Goal: Information Seeking & Learning: Learn about a topic

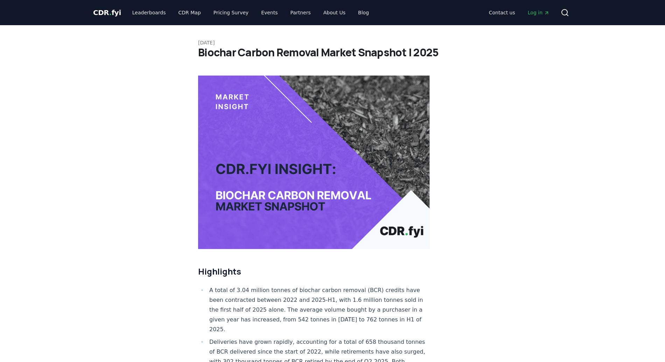
scroll to position [152, 0]
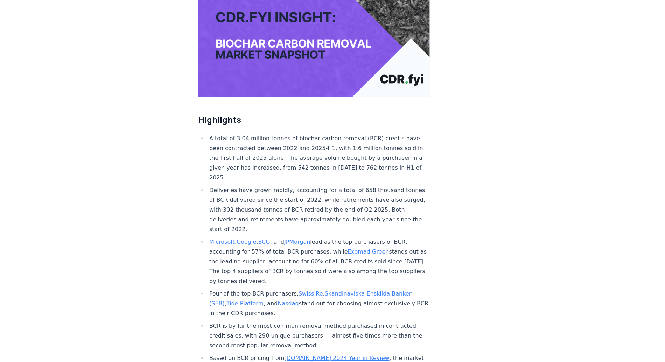
click at [235, 143] on li "A total of 3.04 million tonnes of biochar carbon removal (BCR) credits have bee…" at bounding box center [318, 158] width 223 height 49
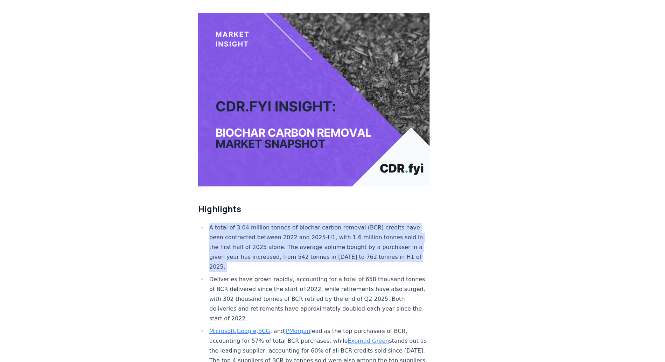
scroll to position [200, 0]
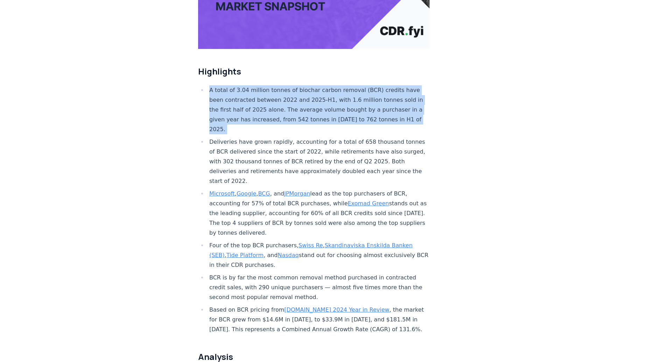
click at [385, 137] on li "Deliveries have grown rapidly, accounting for a total of 658 thousand tonnes of…" at bounding box center [318, 161] width 223 height 49
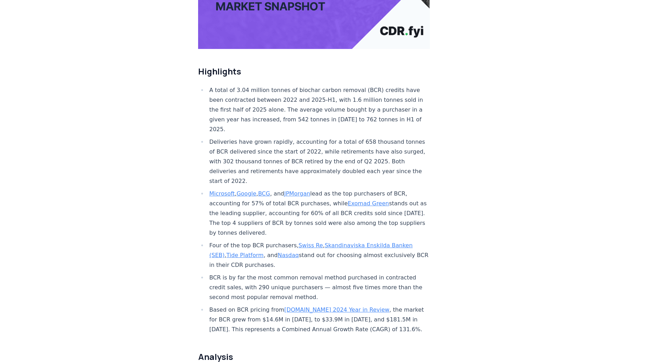
click at [385, 137] on li "Deliveries have grown rapidly, accounting for a total of 658 thousand tonnes of…" at bounding box center [318, 161] width 223 height 49
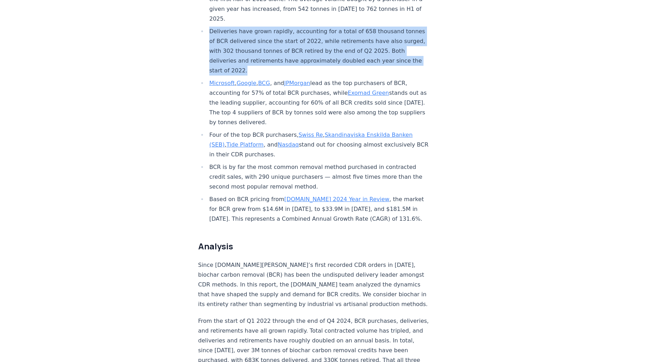
scroll to position [315, 0]
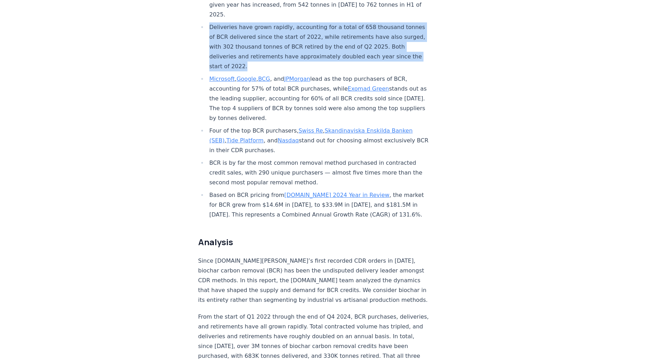
click at [359, 197] on li "Based on BCR pricing from CDR.fyi 2024 Year in Review , the market for BCR grew…" at bounding box center [318, 204] width 223 height 29
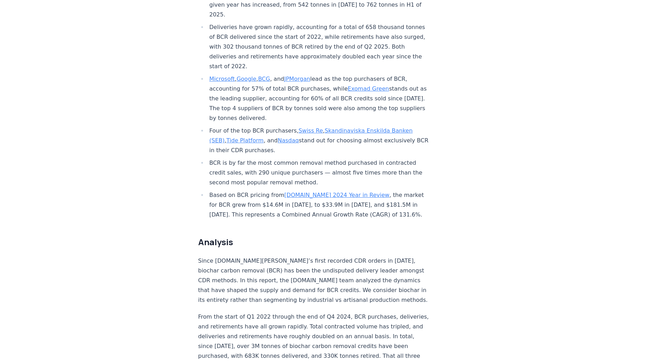
click at [369, 190] on li "Based on BCR pricing from CDR.fyi 2024 Year in Review , the market for BCR grew…" at bounding box center [318, 204] width 223 height 29
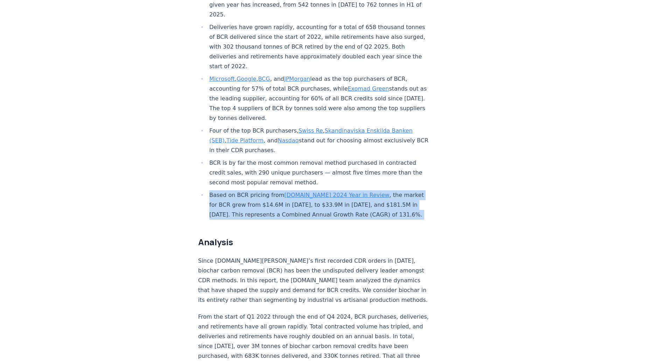
click at [369, 190] on li "Based on BCR pricing from CDR.fyi 2024 Year in Review , the market for BCR grew…" at bounding box center [318, 204] width 223 height 29
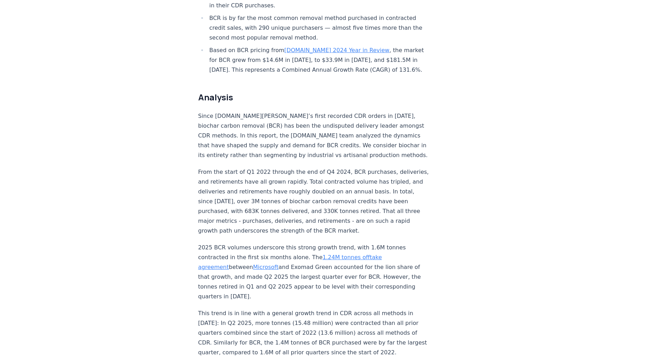
scroll to position [466, 0]
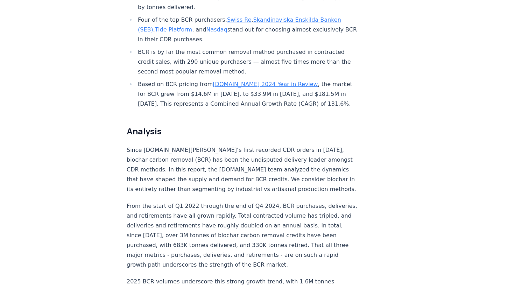
scroll to position [442, 0]
